Goal: Task Accomplishment & Management: Book appointment/travel/reservation

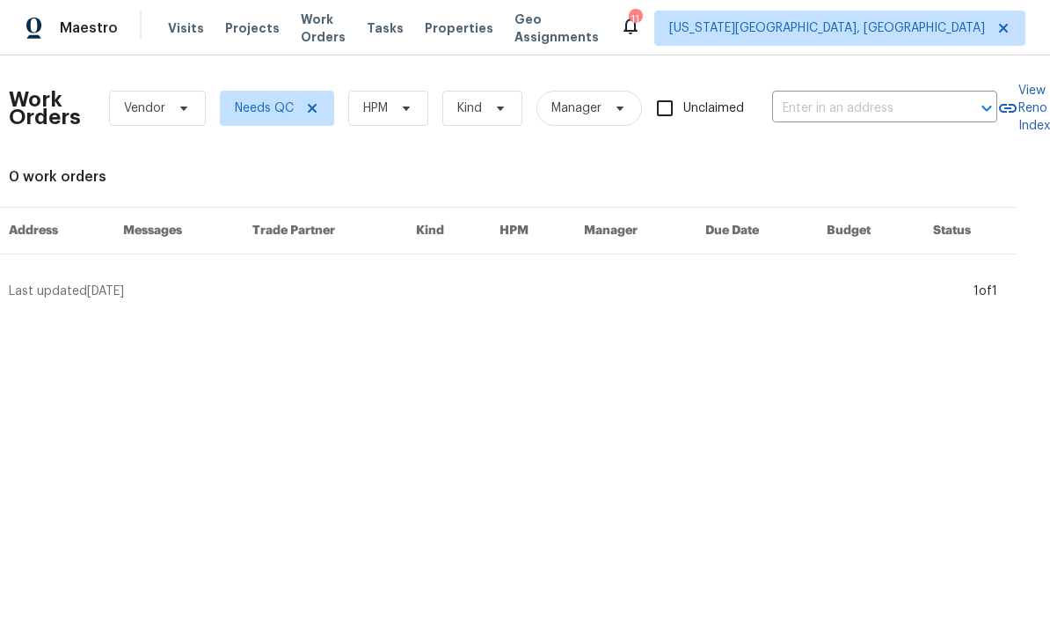
scroll to position [0, 23]
click at [183, 19] on span "Visits" at bounding box center [186, 28] width 36 height 18
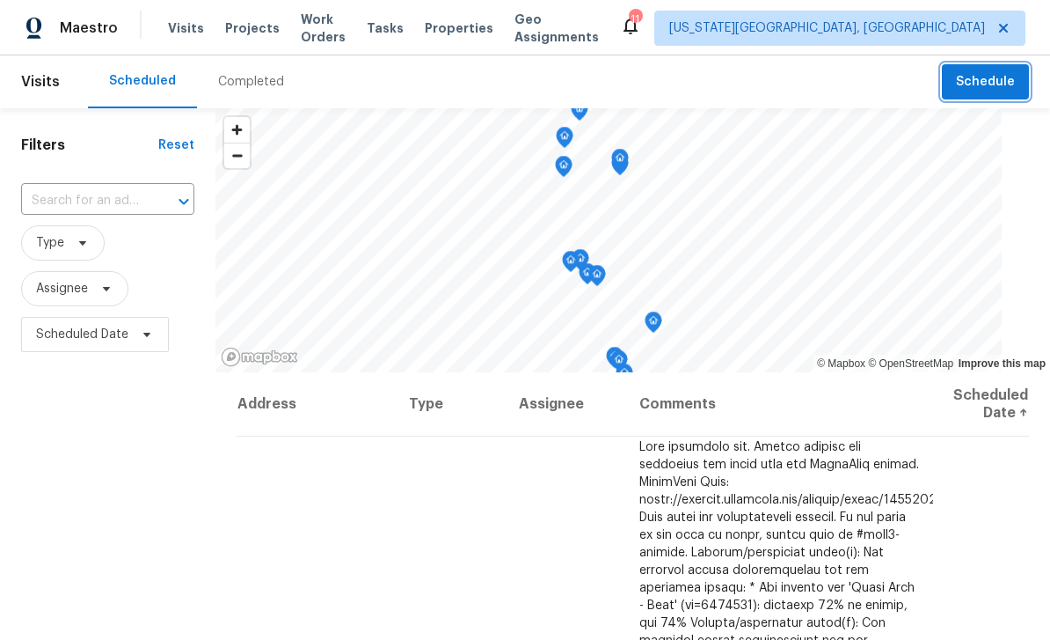
click at [996, 84] on span "Schedule" at bounding box center [985, 82] width 59 height 22
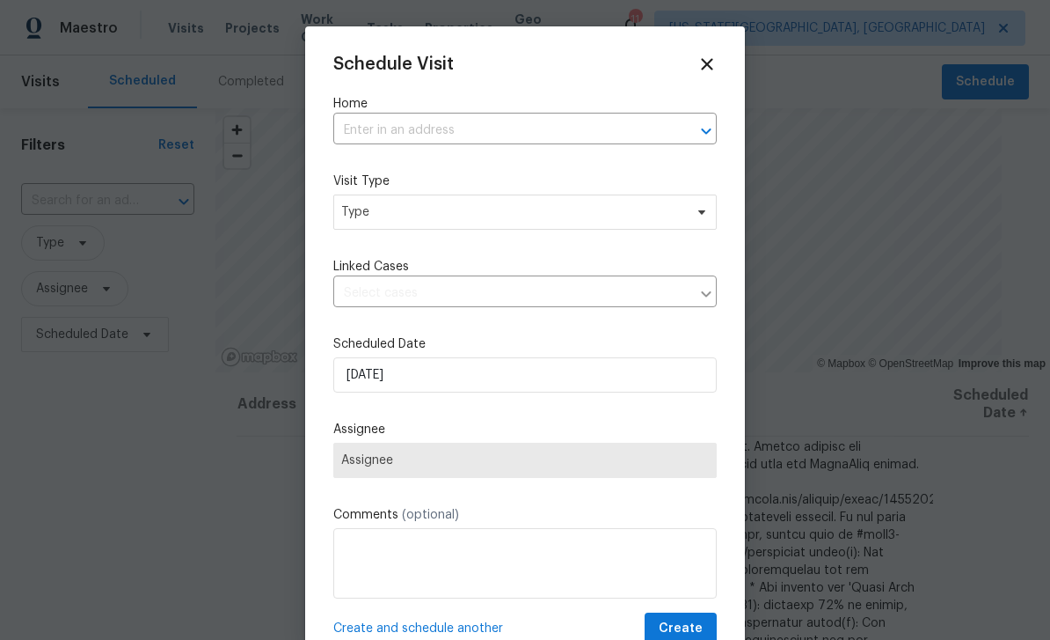
click at [514, 143] on input "text" at bounding box center [500, 130] width 334 height 27
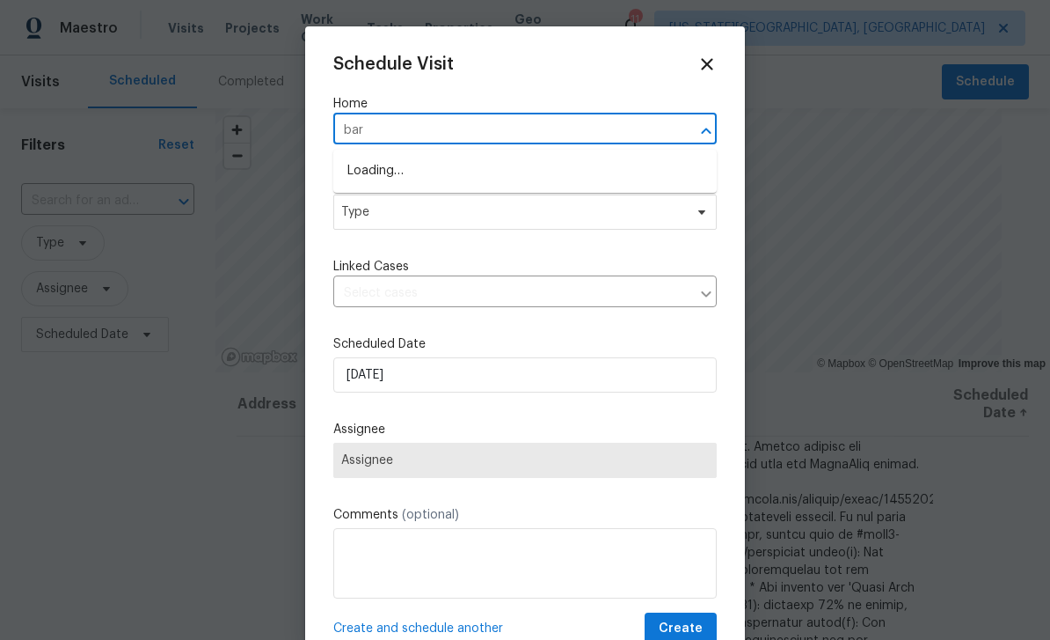
type input "[PERSON_NAME]"
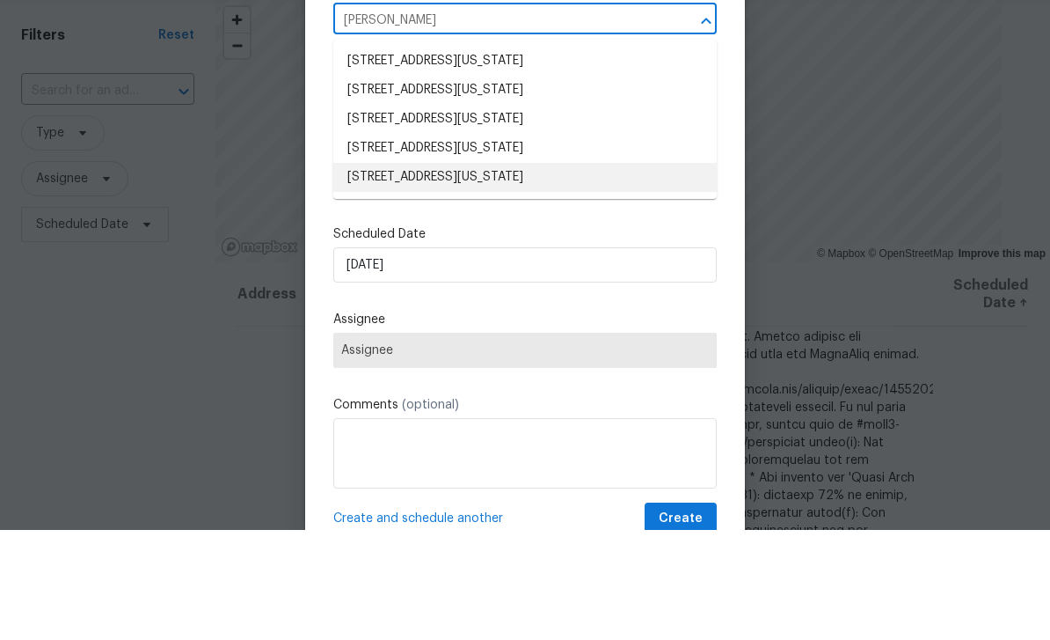
click at [549, 273] on li "[STREET_ADDRESS][US_STATE]" at bounding box center [525, 287] width 384 height 29
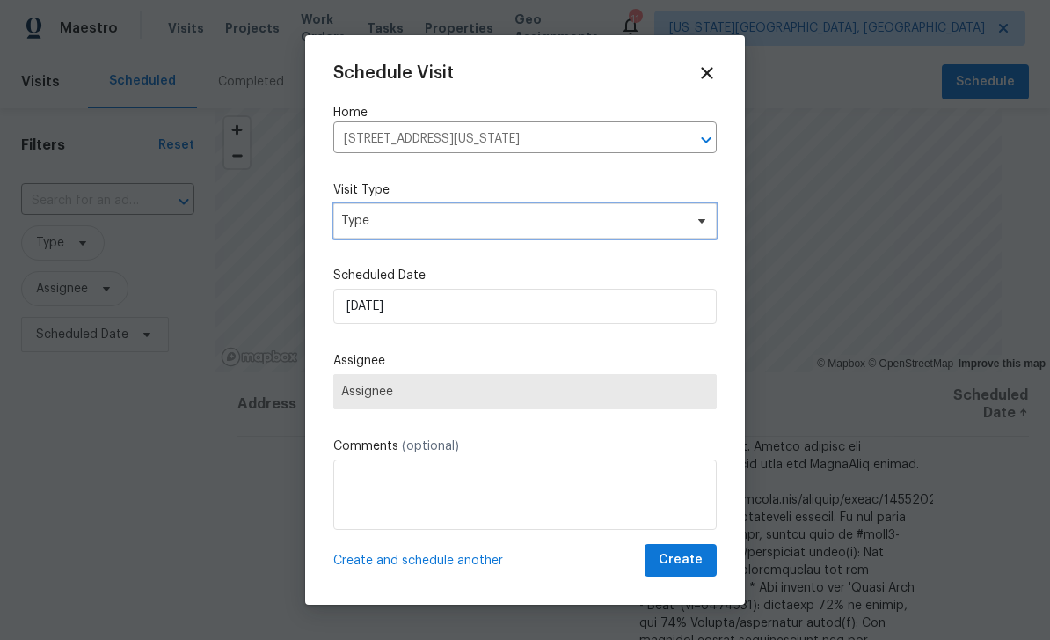
click at [516, 216] on span "Type" at bounding box center [512, 221] width 342 height 18
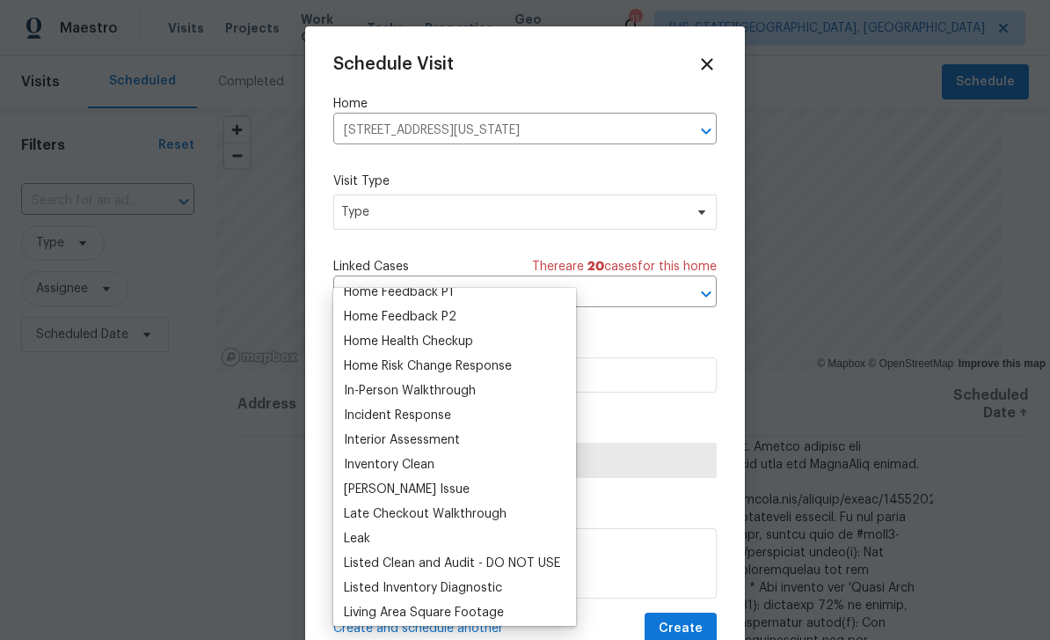
scroll to position [574, 0]
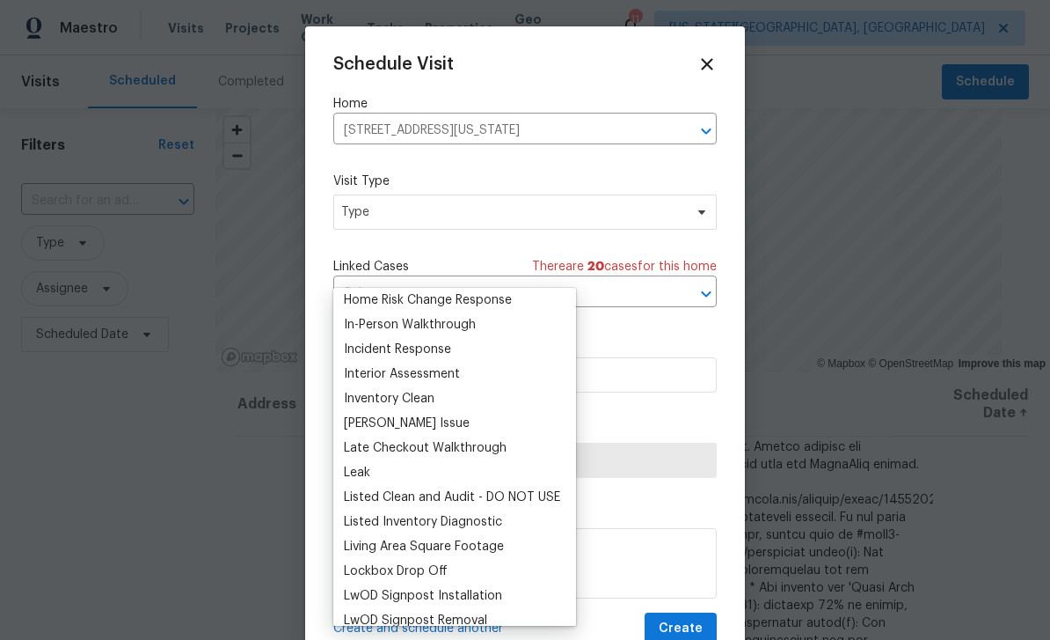
scroll to position [653, 0]
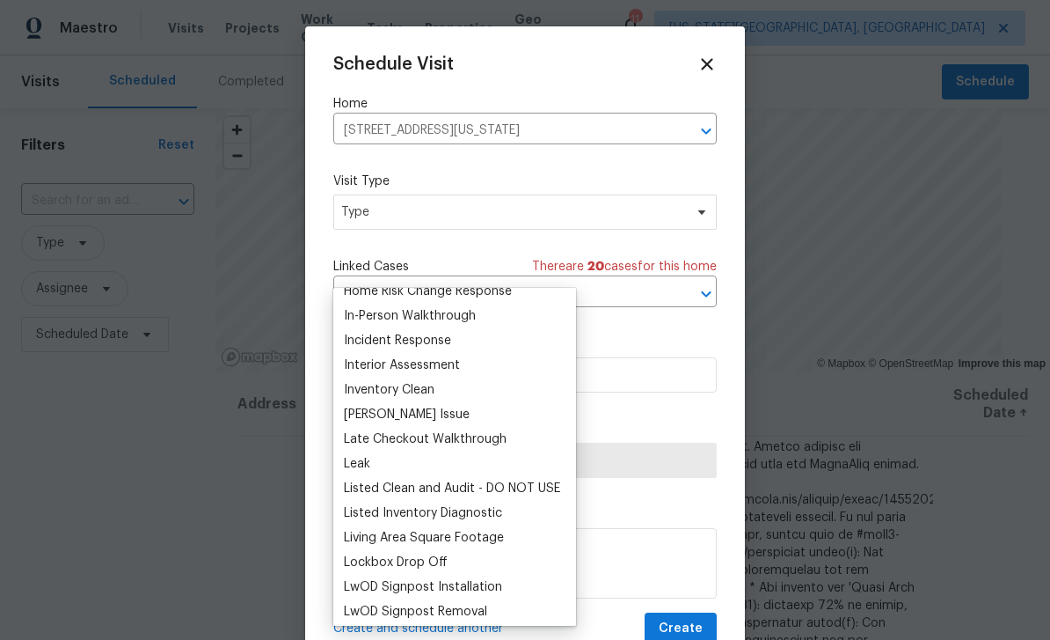
click at [405, 381] on div "Inventory Clean" at bounding box center [389, 390] width 91 height 18
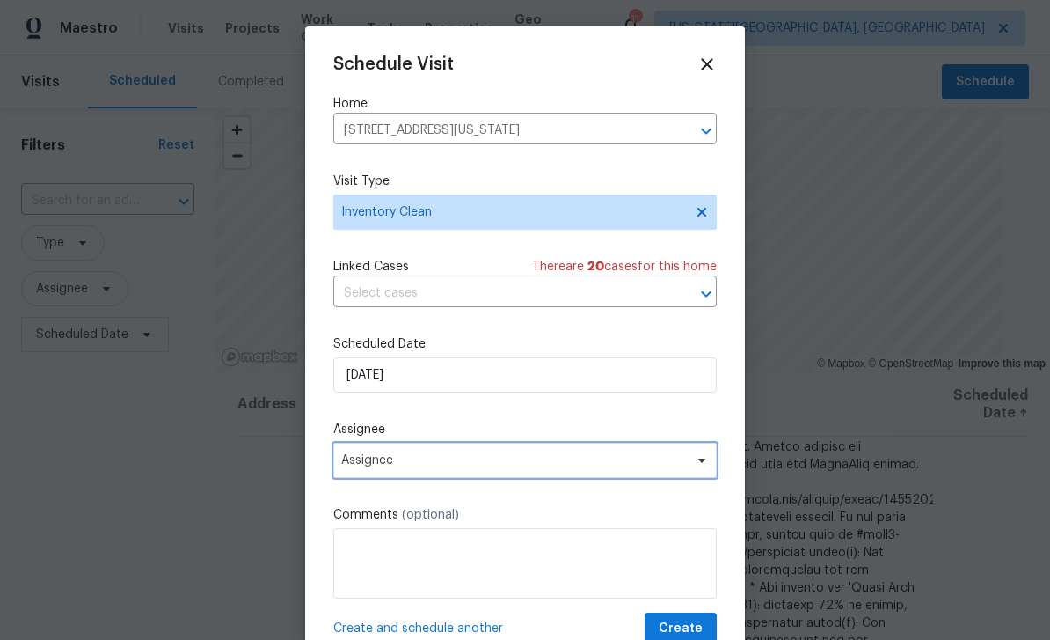
click at [439, 467] on span "Assignee" at bounding box center [513, 460] width 345 height 14
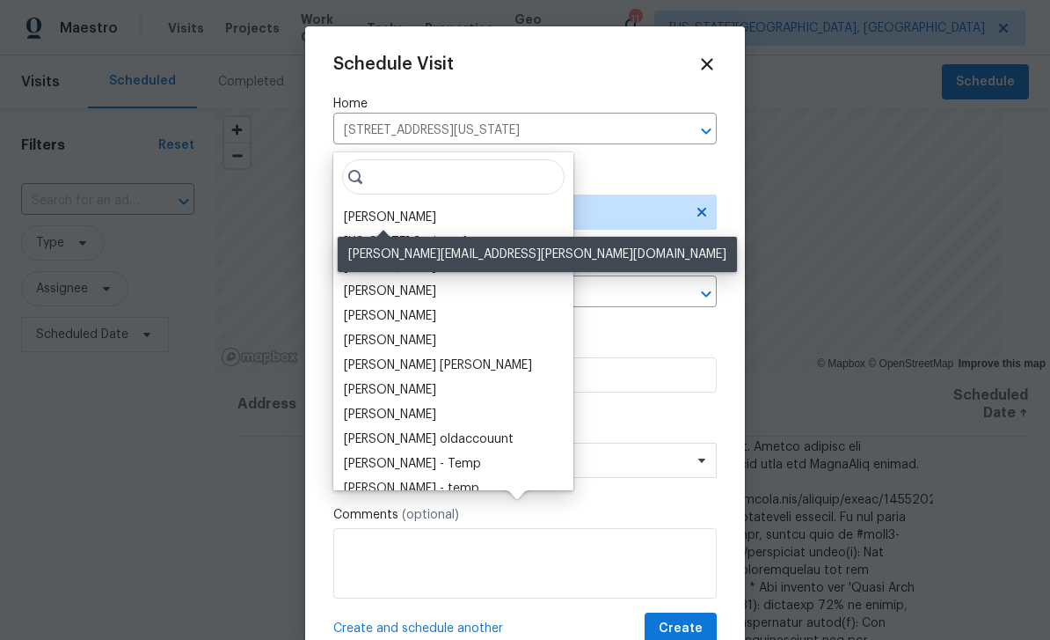
click at [400, 208] on div "[PERSON_NAME]" at bounding box center [390, 217] width 92 height 18
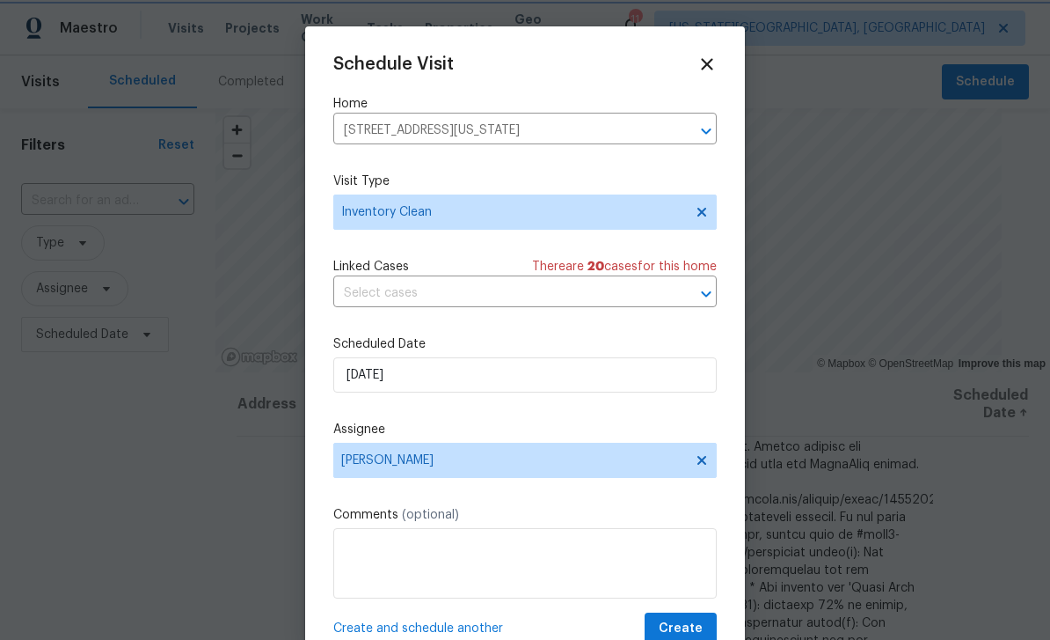
click at [709, 612] on div "Schedule Visit Home [STREET_ADDRESS][US_STATE] ​ Visit Type Inventory Clean Lin…" at bounding box center [525, 350] width 384 height 590
click at [691, 625] on span "Create" at bounding box center [681, 629] width 44 height 22
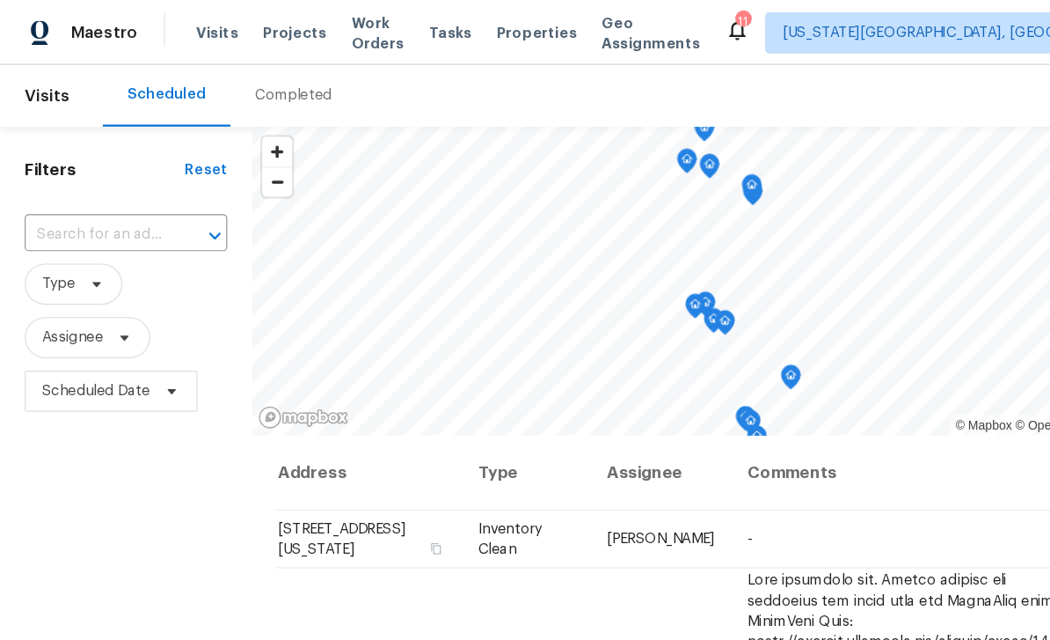
click at [398, 35] on div "Tasks" at bounding box center [385, 28] width 37 height 18
